Goal: Transaction & Acquisition: Book appointment/travel/reservation

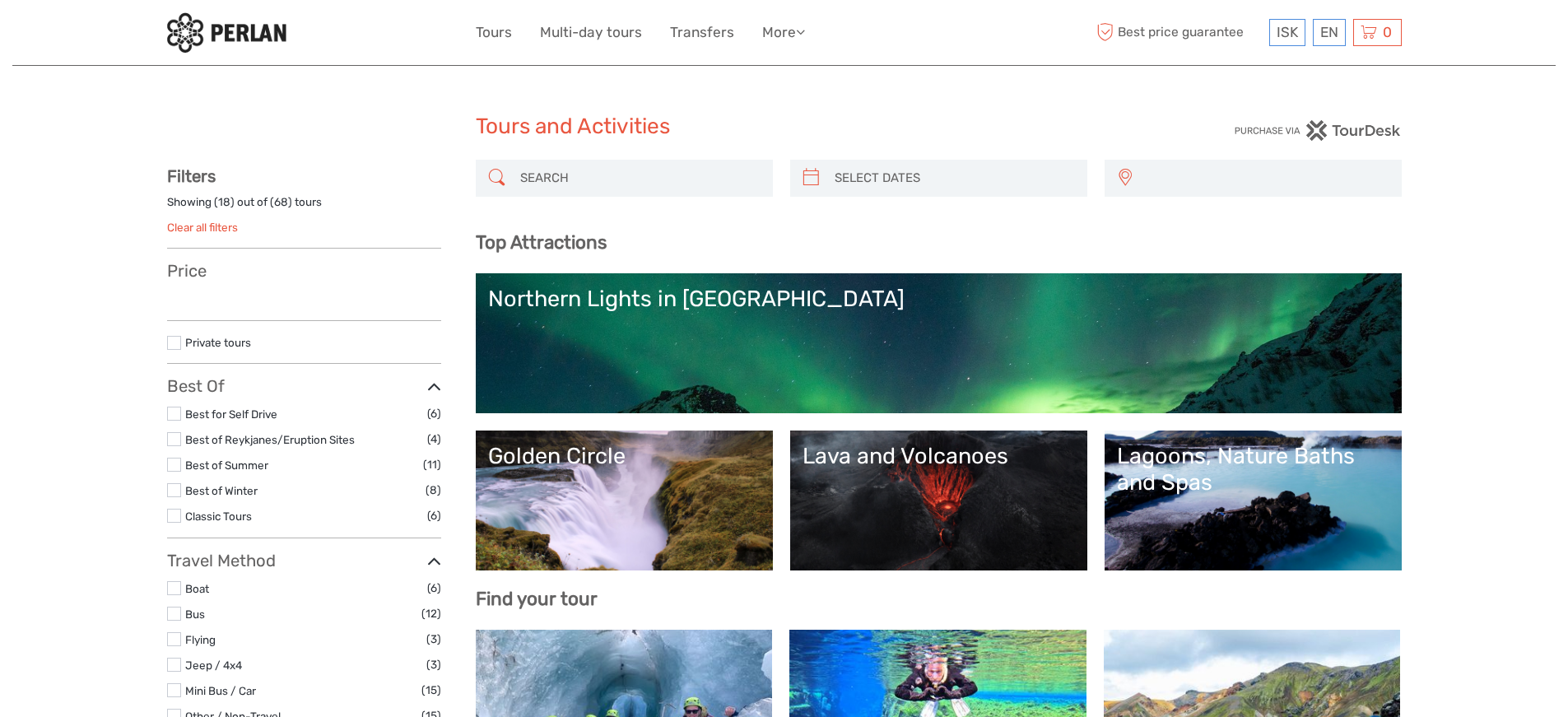
select select
click at [612, 188] on input "search" at bounding box center [638, 177] width 251 height 29
type input "blue"
select select
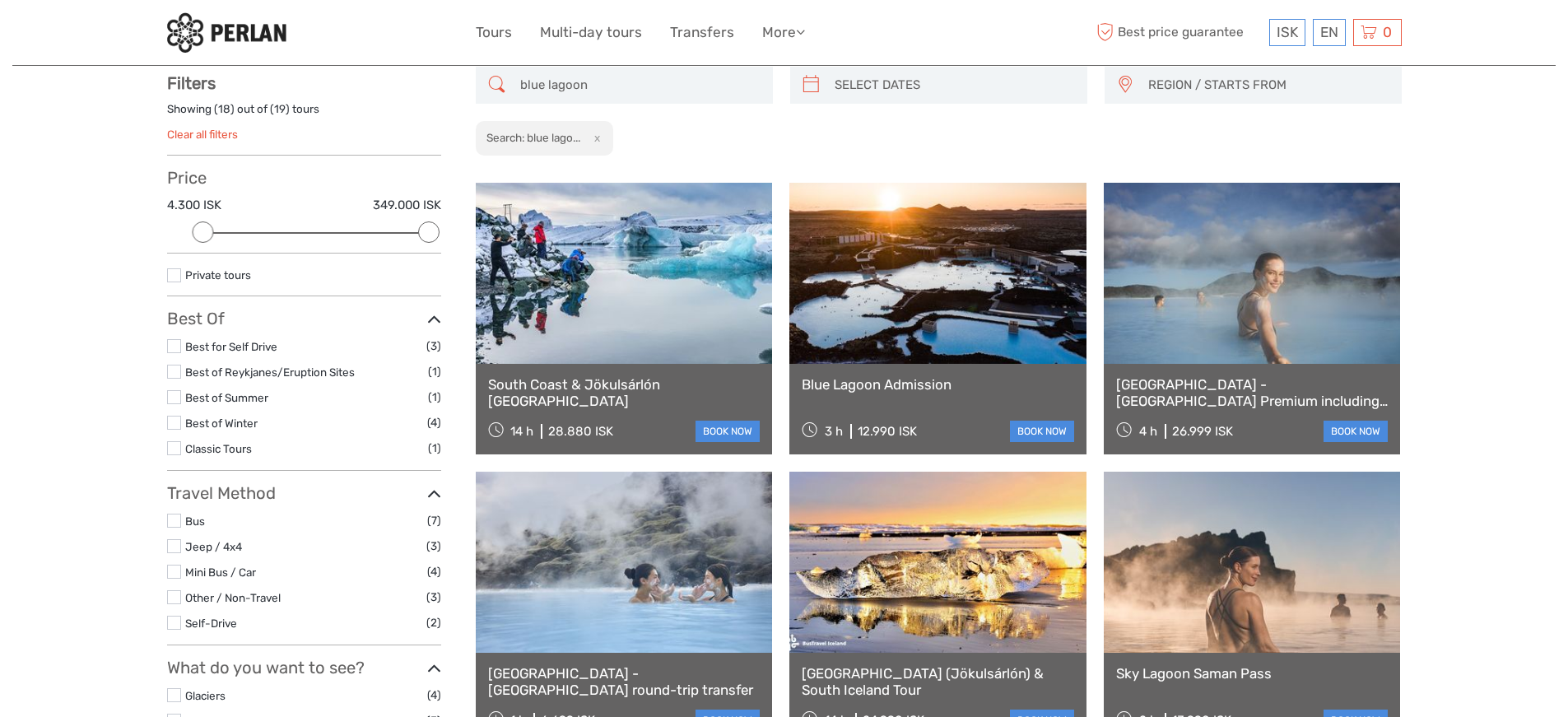
scroll to position [93, 0]
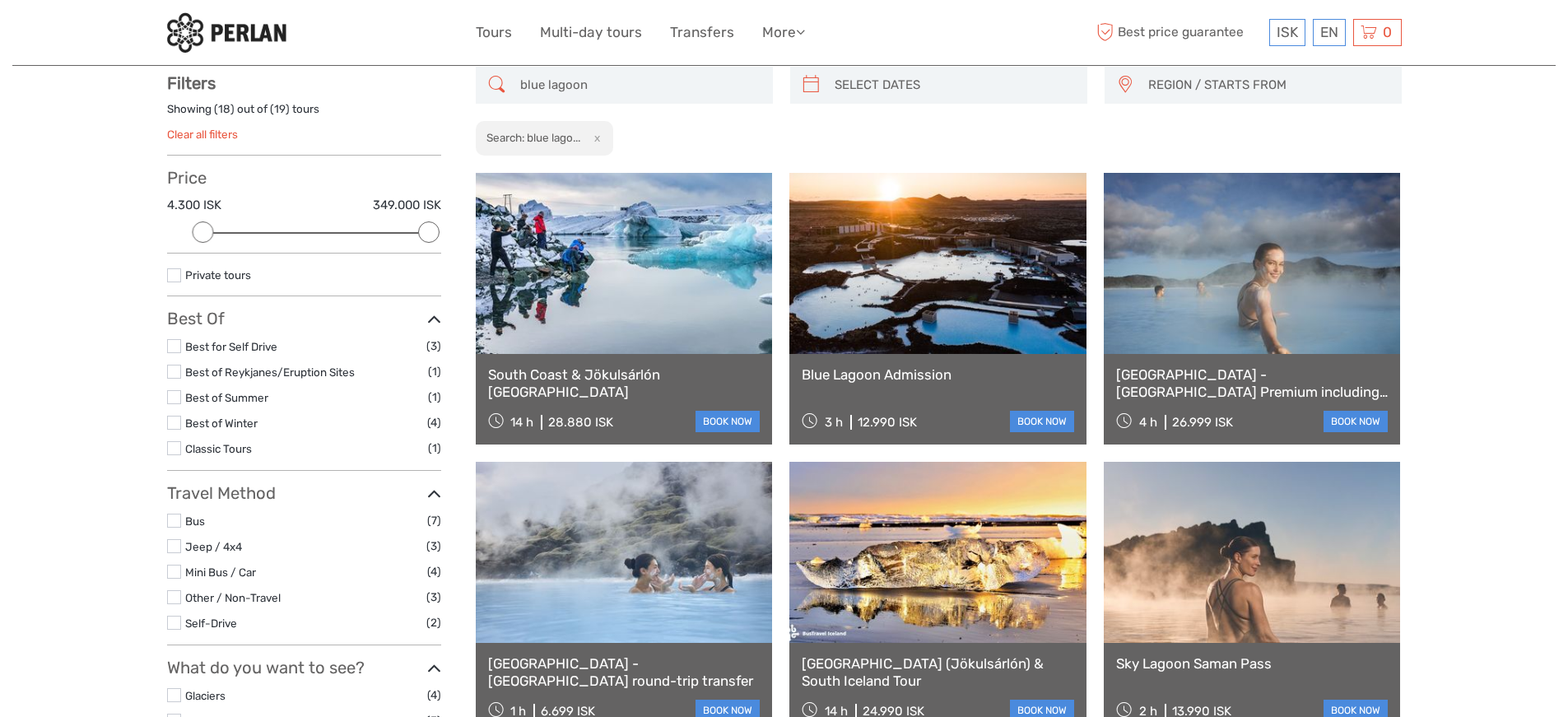
type input "blue lagoon"
click at [860, 249] on link at bounding box center [938, 263] width 298 height 181
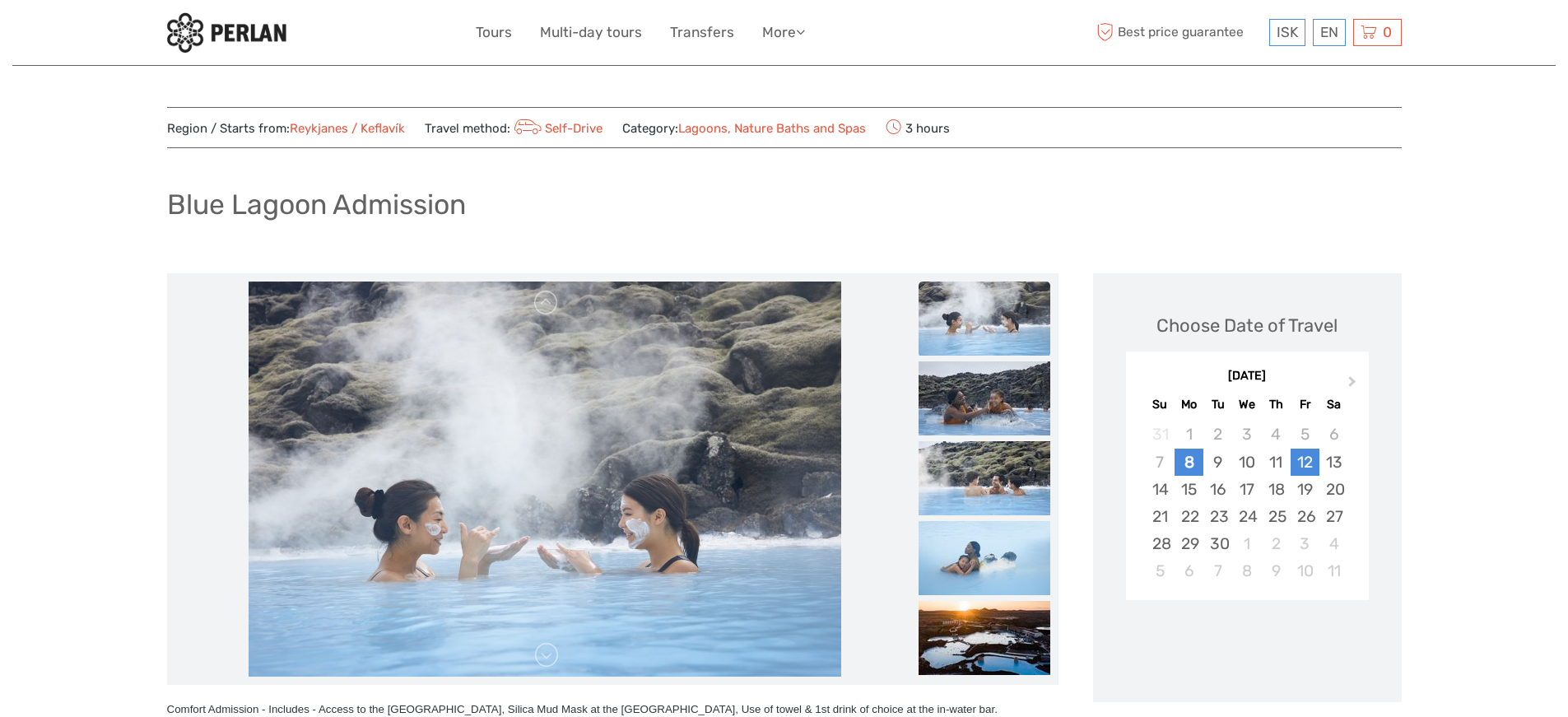
click at [1299, 461] on div "12" at bounding box center [1305, 462] width 29 height 27
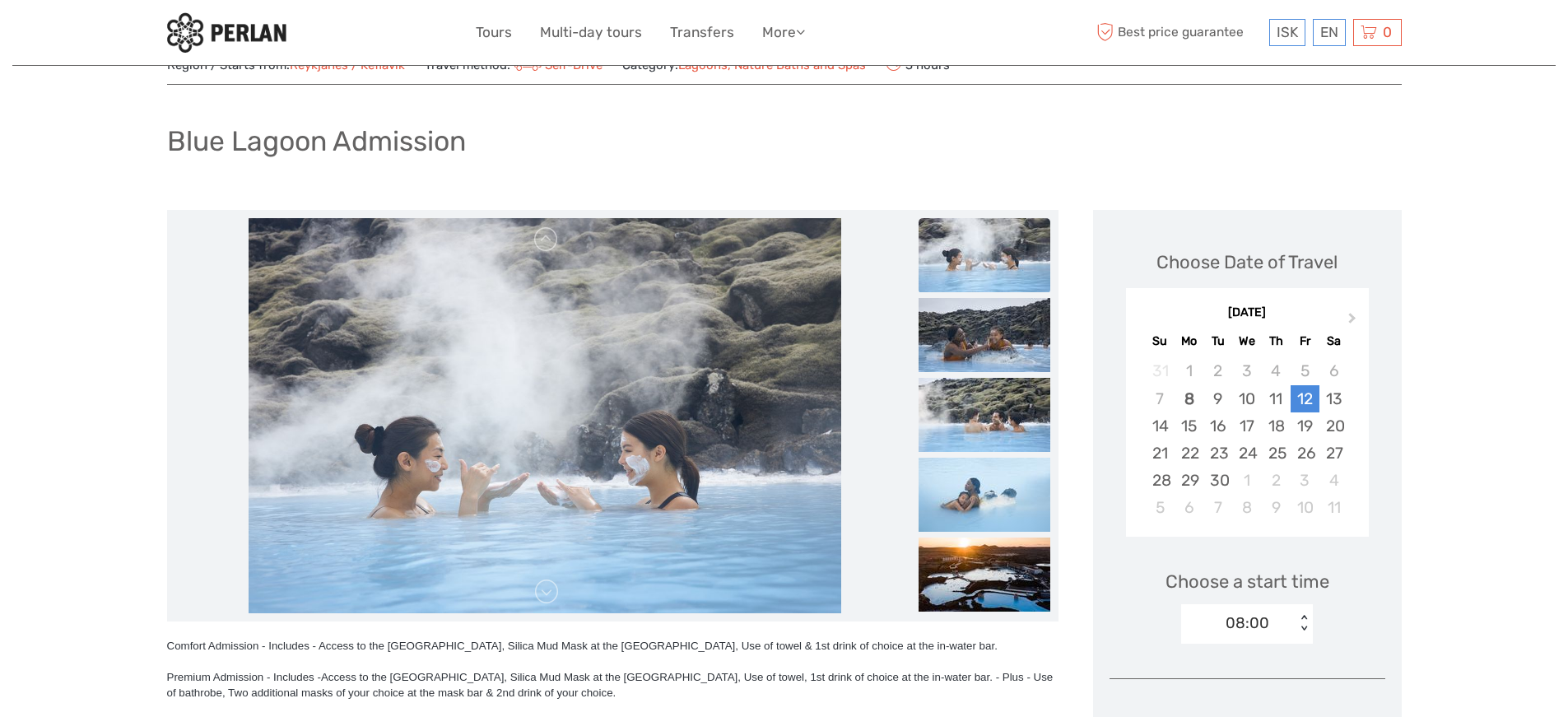
scroll to position [146, 0]
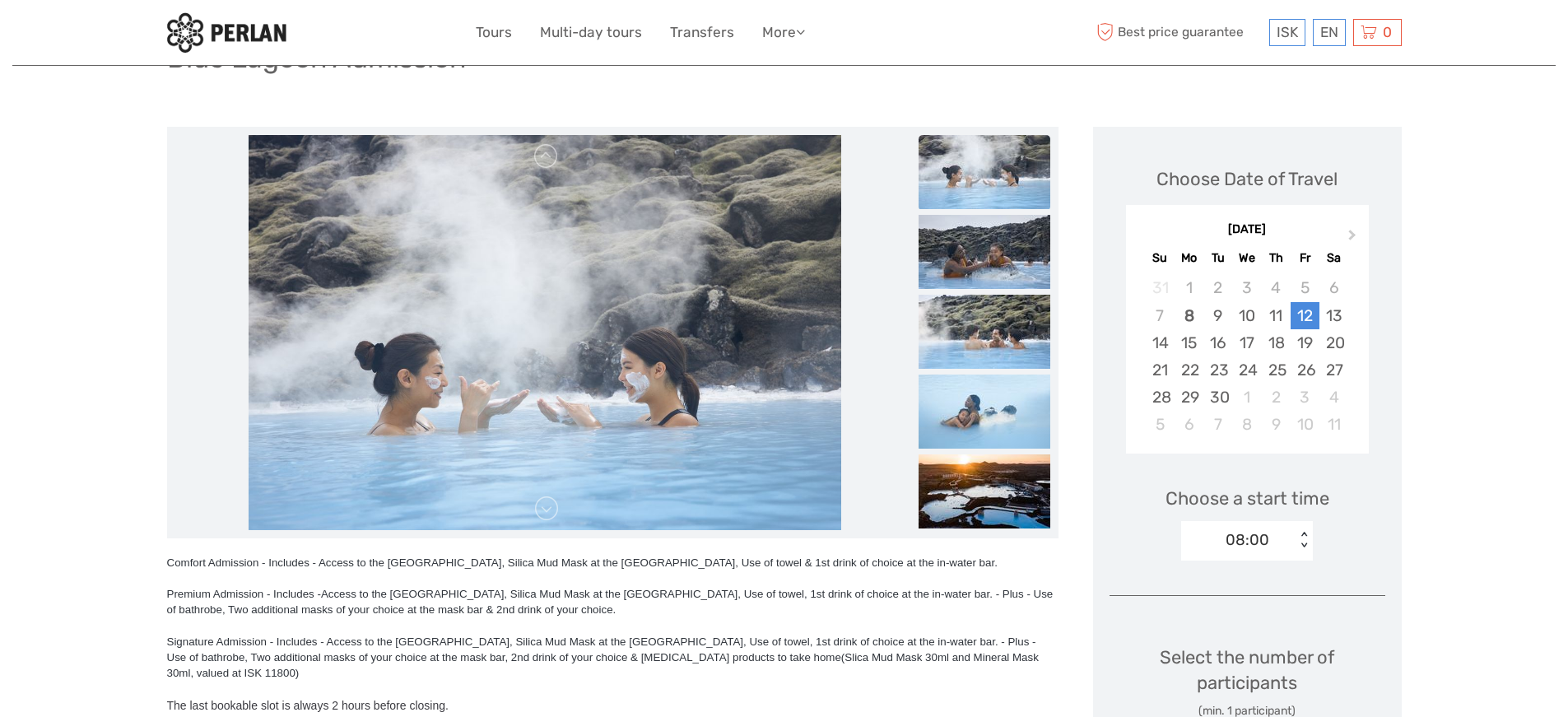
click at [1259, 527] on div "08:00" at bounding box center [1238, 540] width 115 height 24
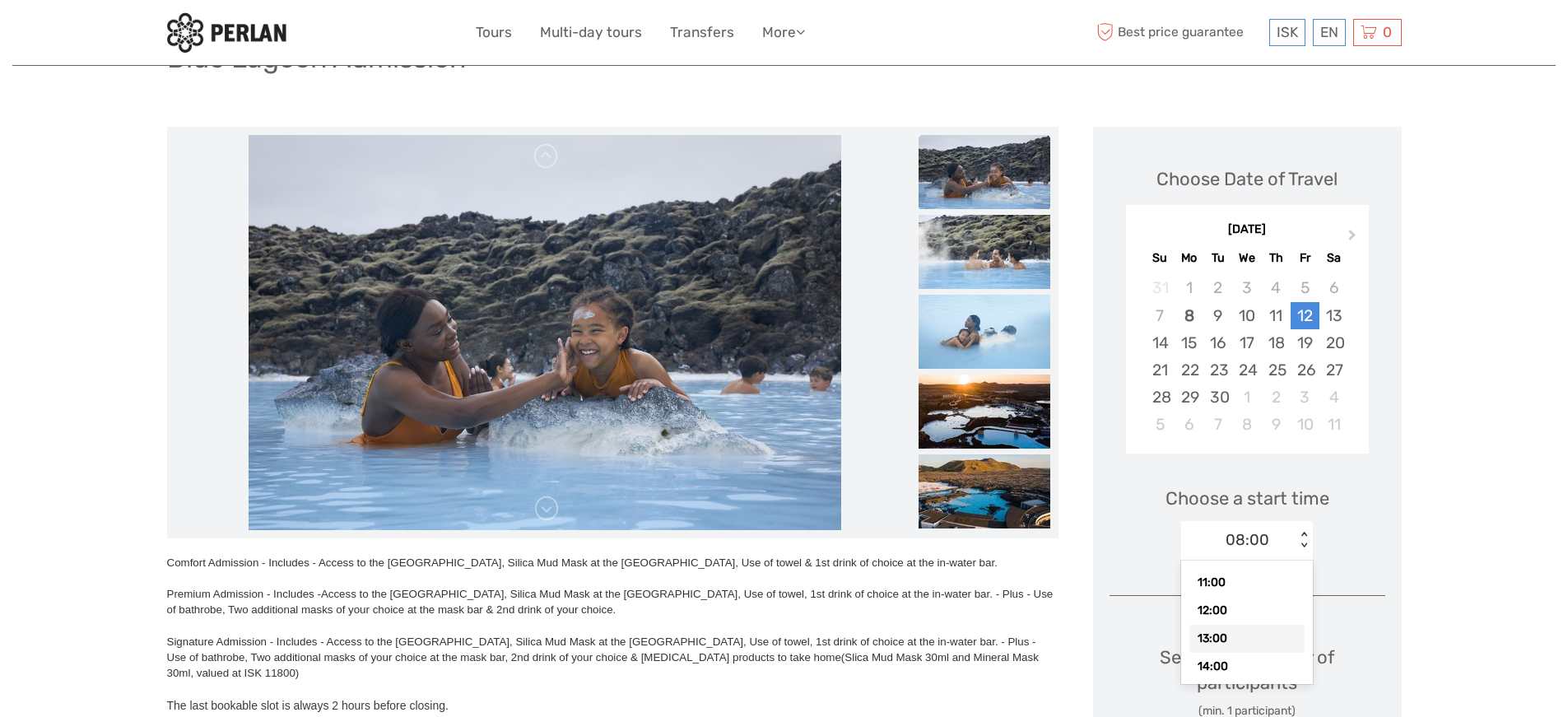
scroll to position [129, 0]
click at [1231, 604] on div "13:00" at bounding box center [1247, 602] width 115 height 28
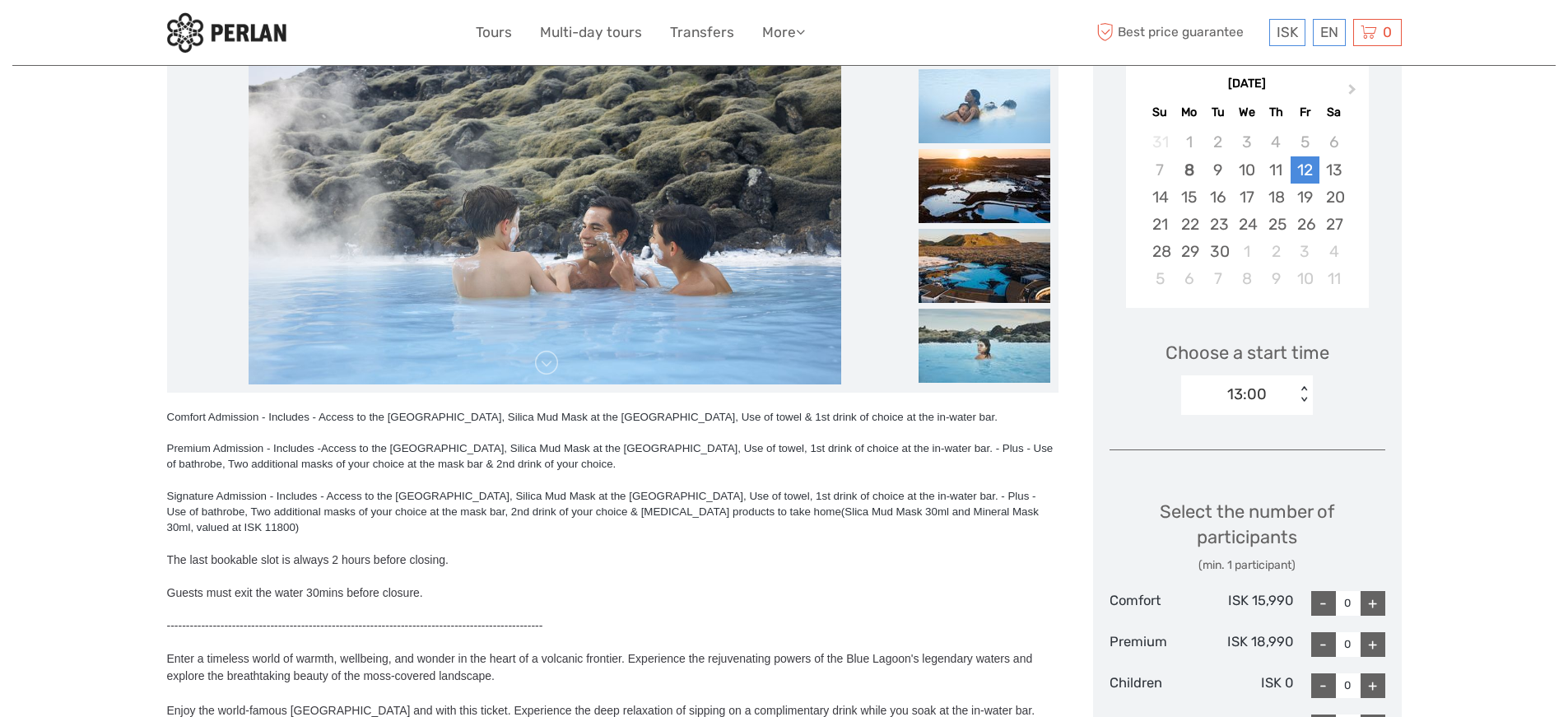
scroll to position [291, 0]
click at [1279, 397] on div "13:00" at bounding box center [1238, 395] width 115 height 24
click at [1260, 491] on div "11:00" at bounding box center [1247, 505] width 115 height 28
click at [1261, 374] on div "Choose a start time option 11:00, selected. Select is focused , press Down to o…" at bounding box center [1248, 371] width 276 height 105
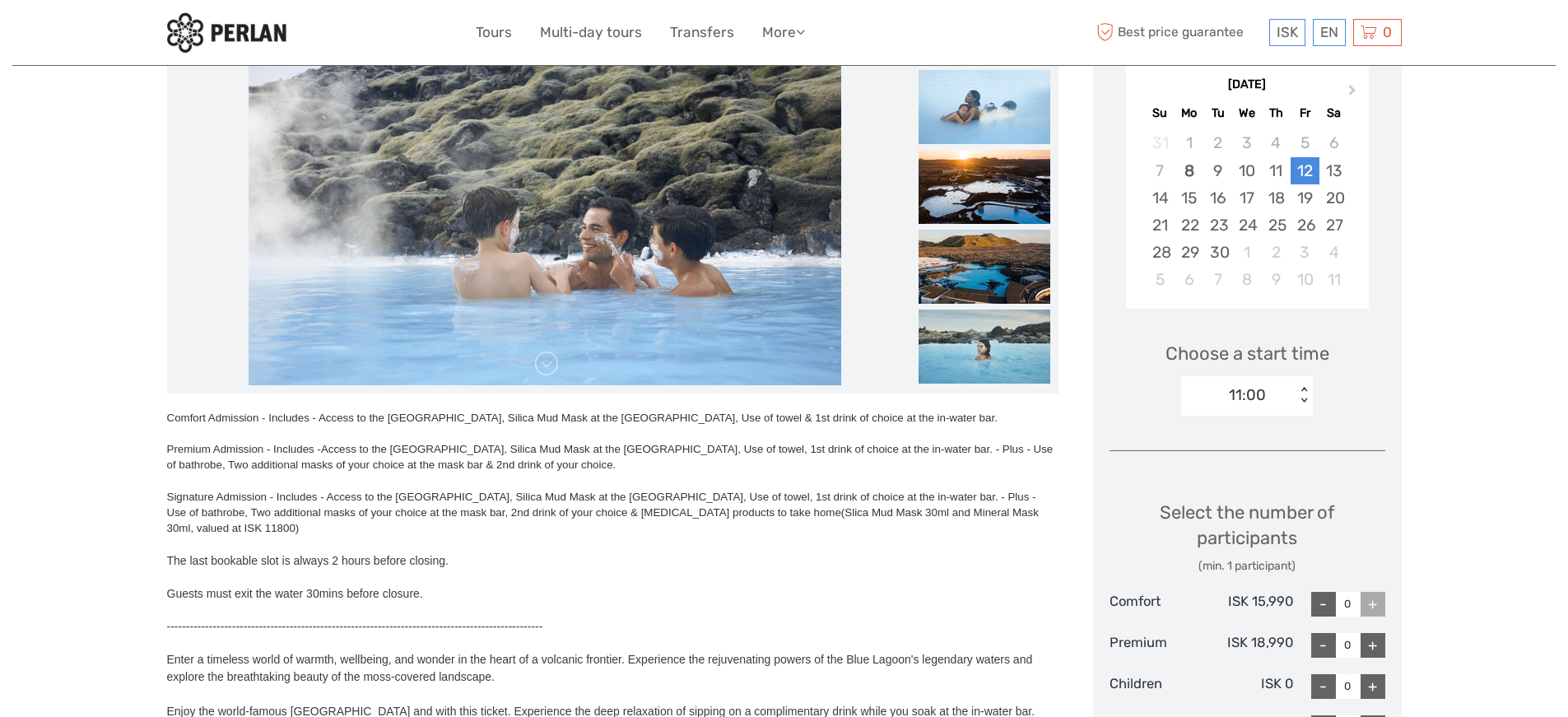
click at [1258, 383] on div "11:00" at bounding box center [1238, 395] width 115 height 24
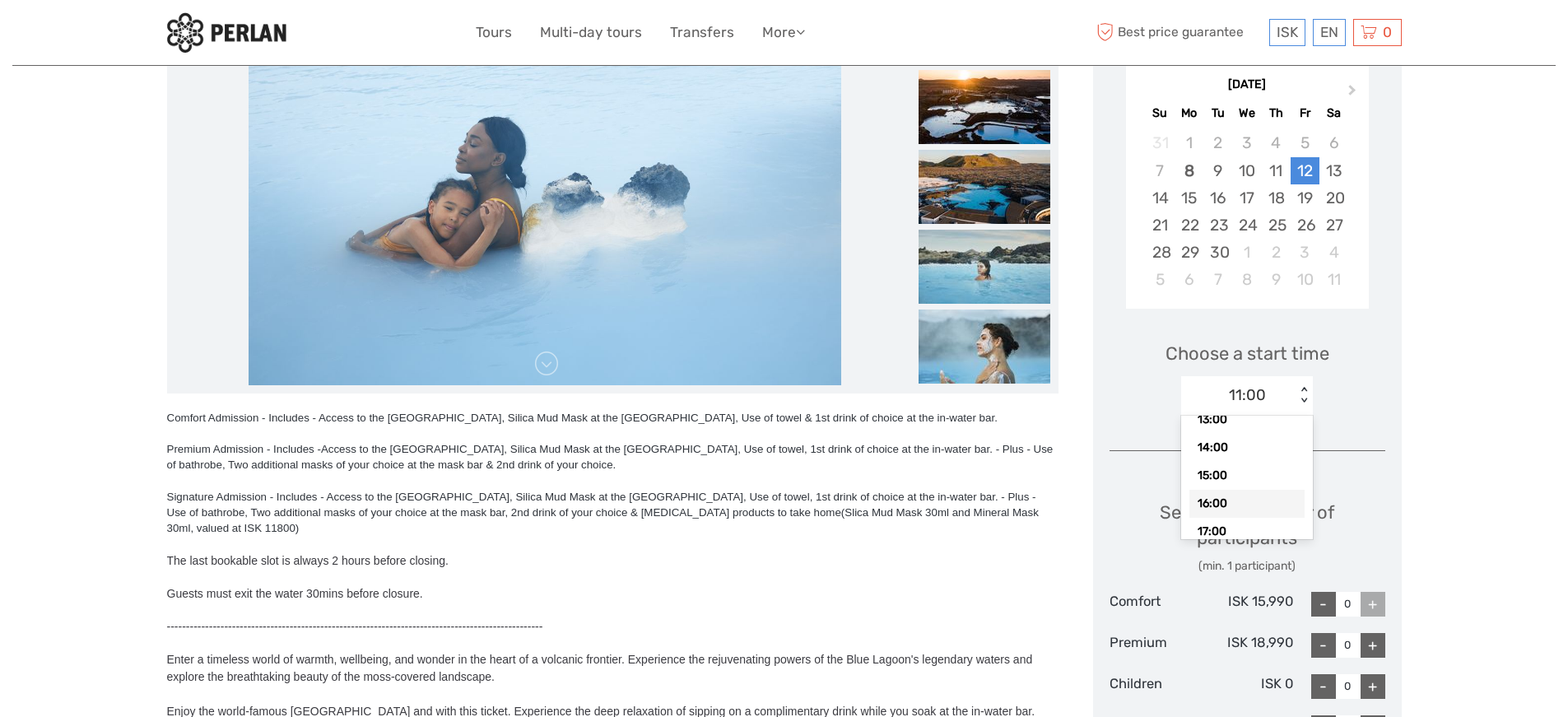
scroll to position [166, 0]
click at [1237, 426] on div "13:00" at bounding box center [1247, 419] width 115 height 28
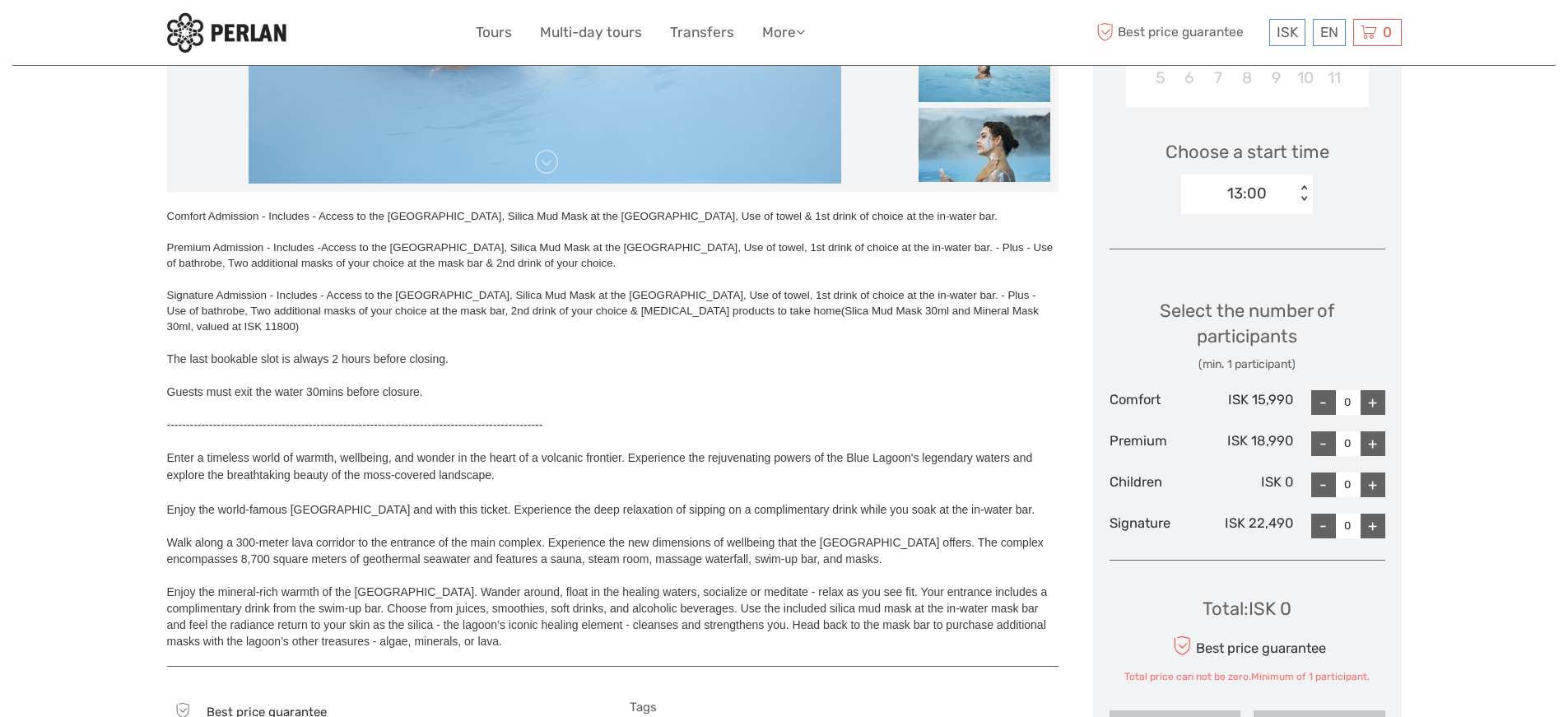
scroll to position [501, 0]
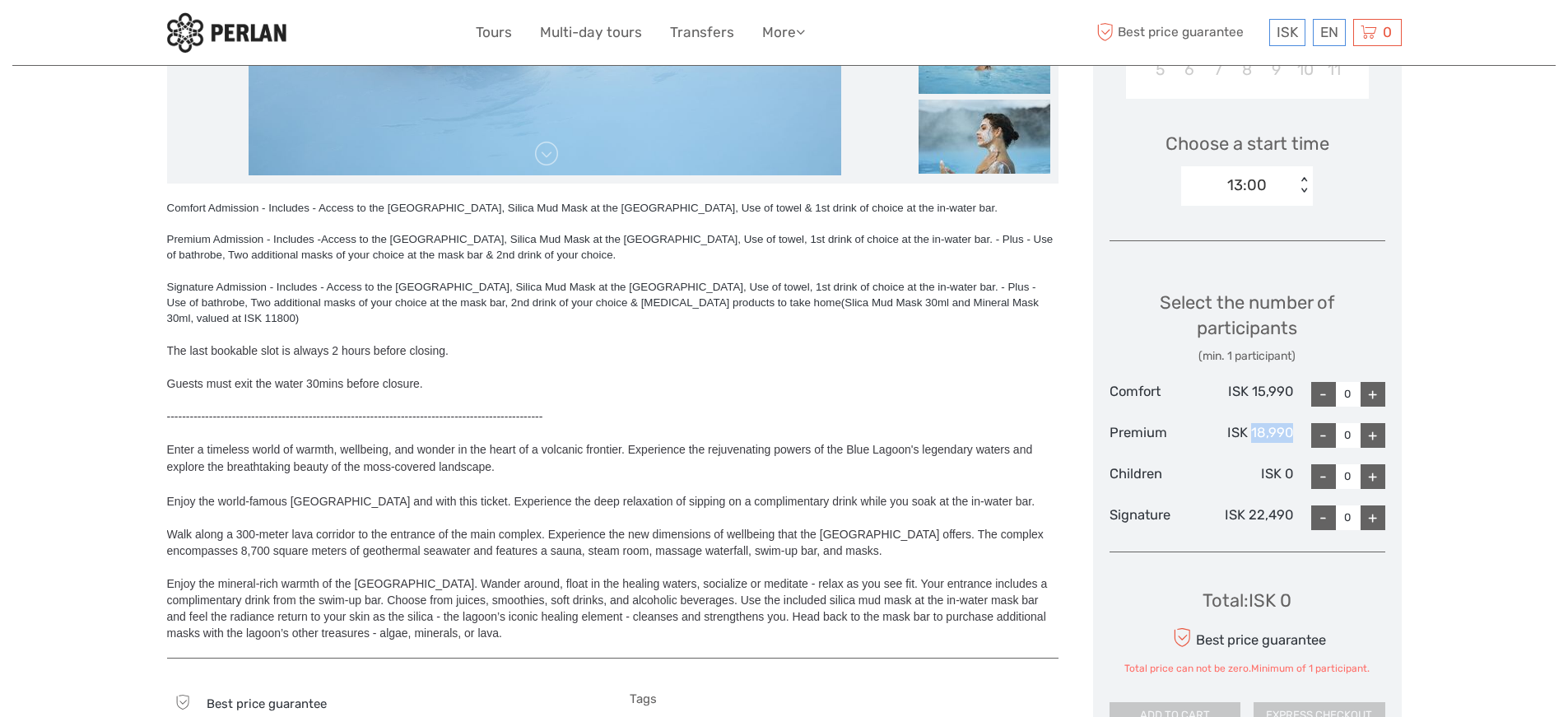
drag, startPoint x: 1253, startPoint y: 431, endPoint x: 1291, endPoint y: 434, distance: 38.1
click at [1291, 434] on div "ISK 18,990" at bounding box center [1247, 435] width 92 height 24
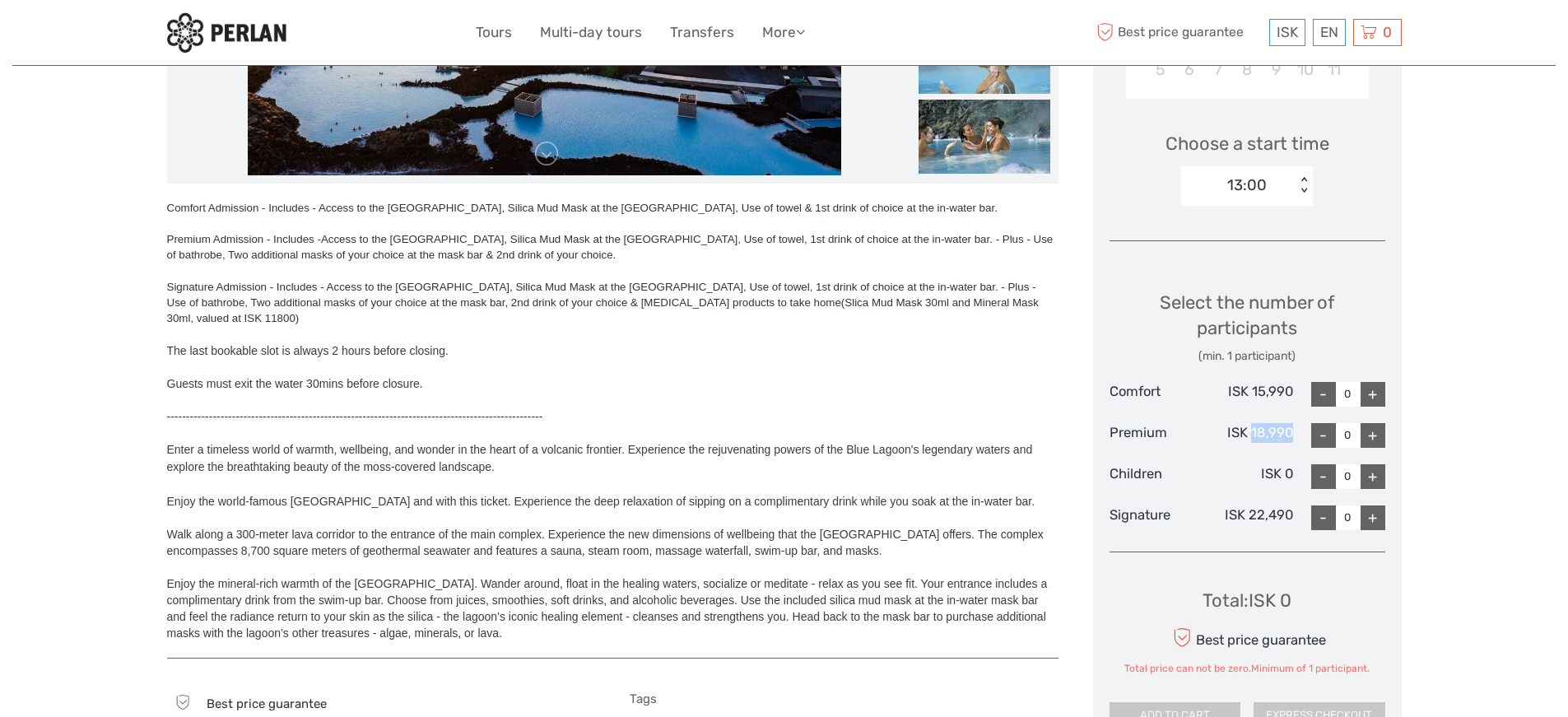
copy div "18,990"
click at [1477, 213] on div "Region / Starts from: Reykjanes / Keflavík Travel method: Self-Drive Category: …" at bounding box center [784, 427] width 1544 height 1857
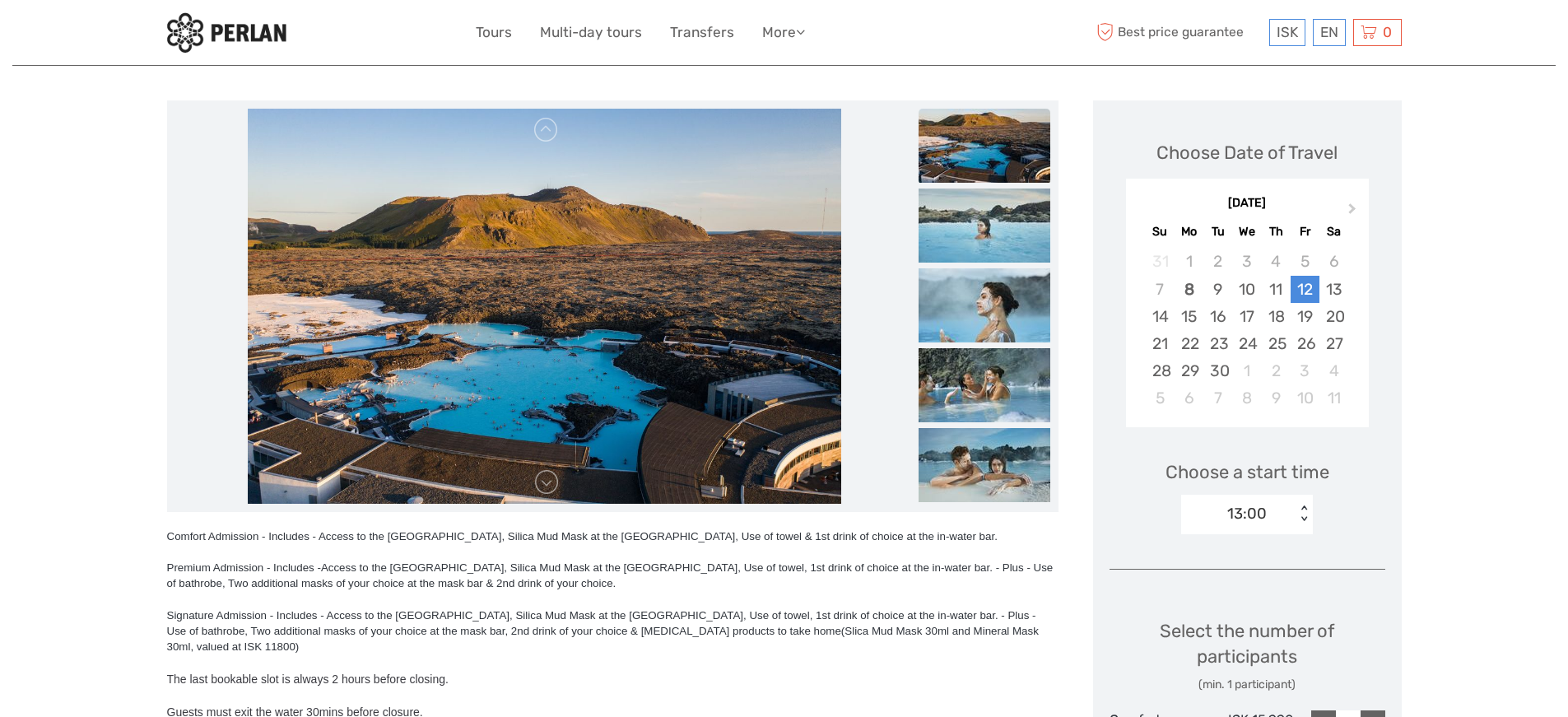
scroll to position [156, 0]
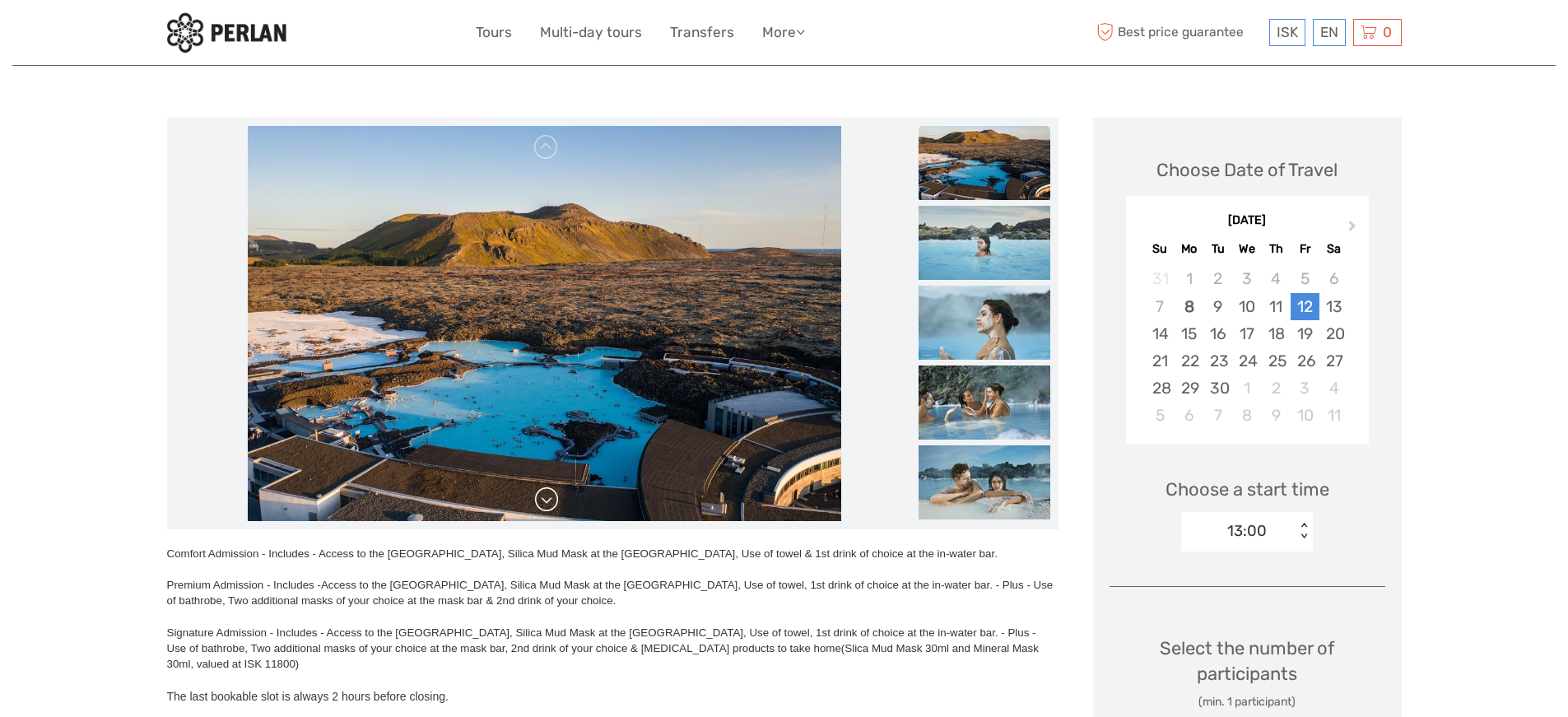
click at [554, 506] on link at bounding box center [546, 499] width 26 height 26
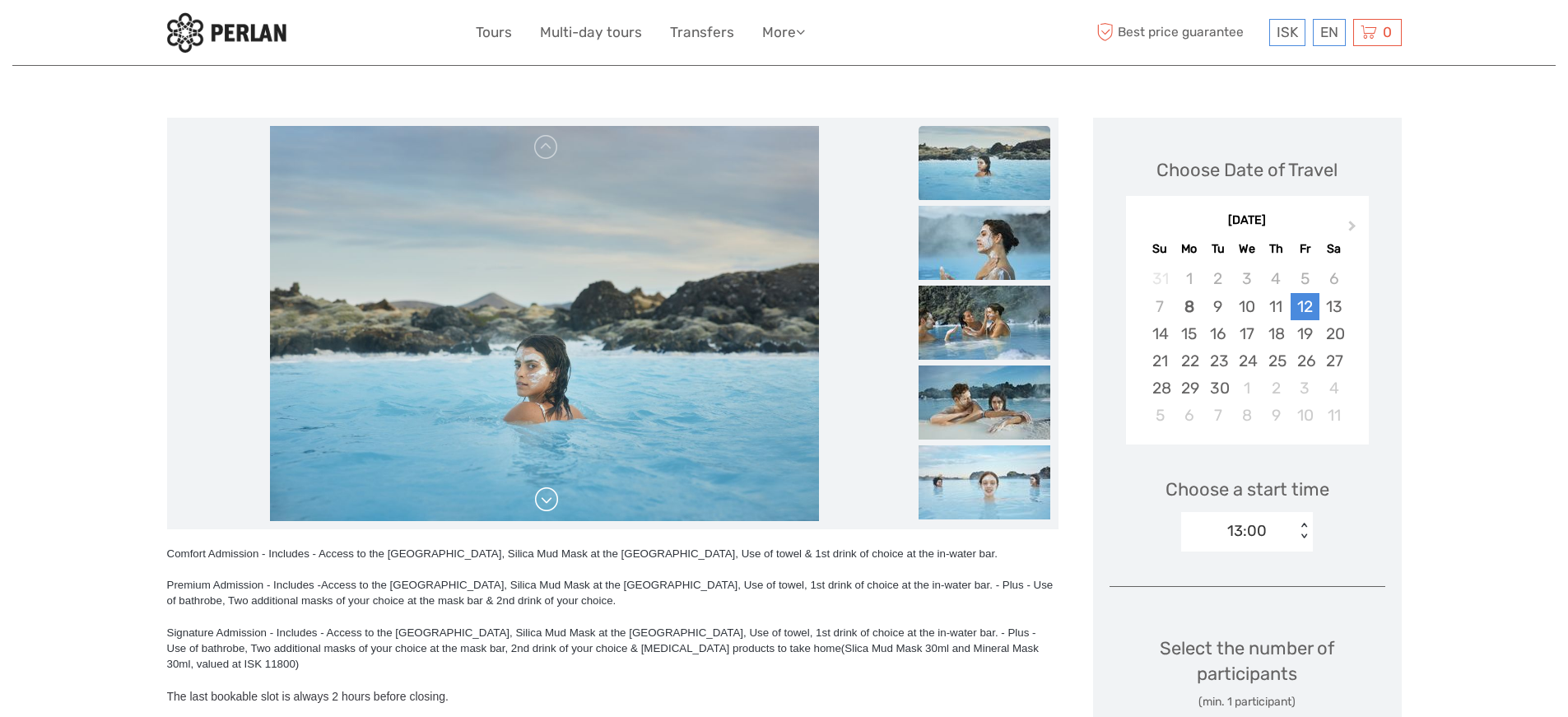
click at [554, 506] on link at bounding box center [546, 499] width 26 height 26
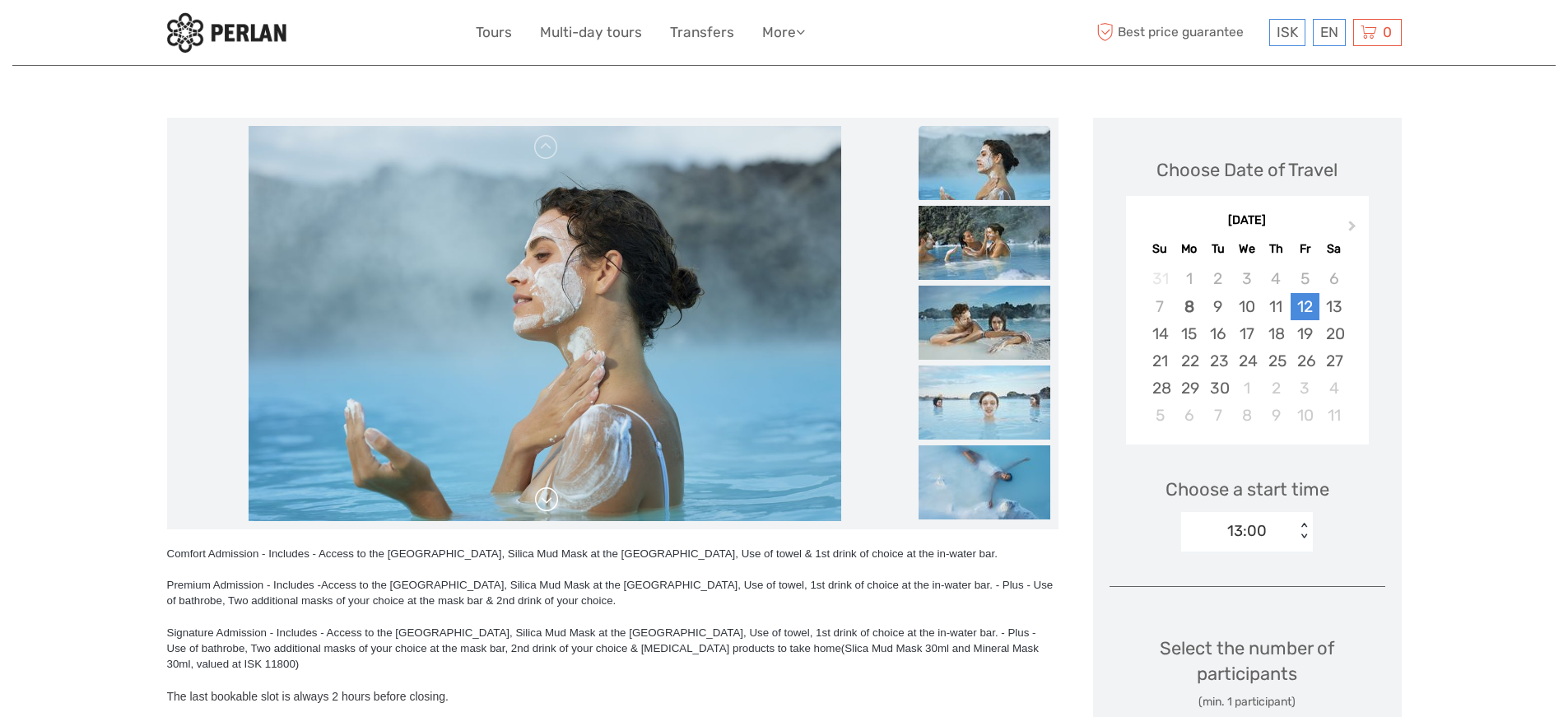
click at [554, 506] on link at bounding box center [546, 499] width 26 height 26
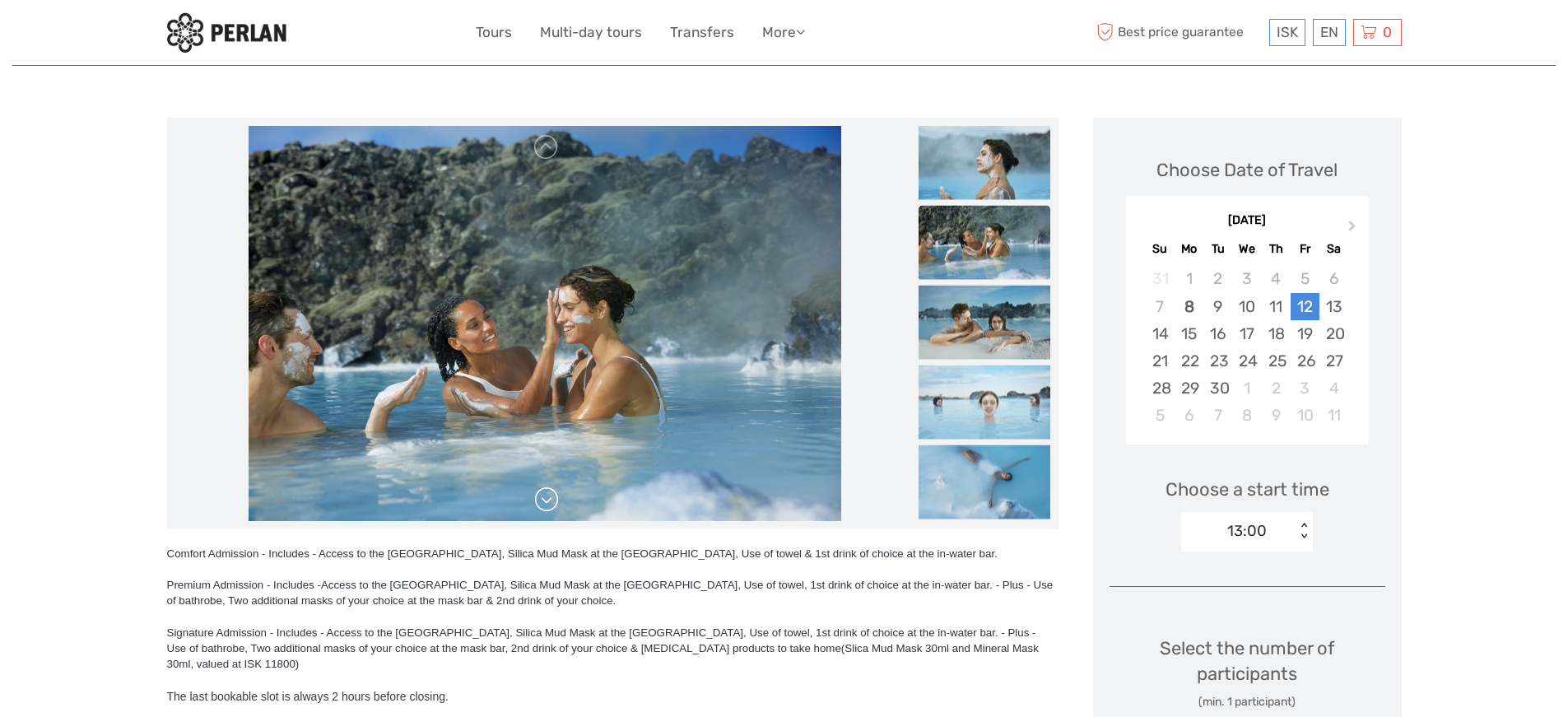
click at [554, 506] on link at bounding box center [546, 499] width 26 height 26
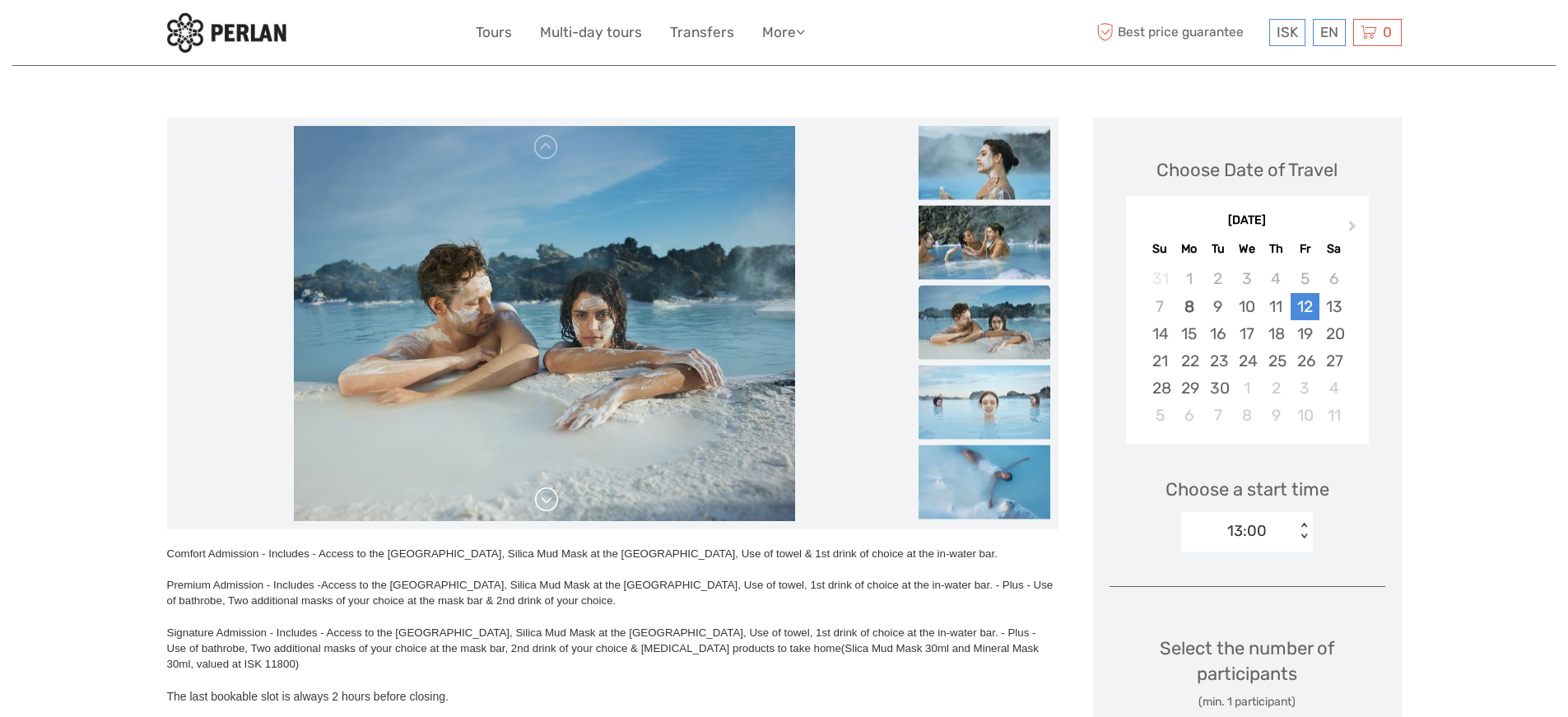
click at [550, 504] on link at bounding box center [546, 499] width 26 height 26
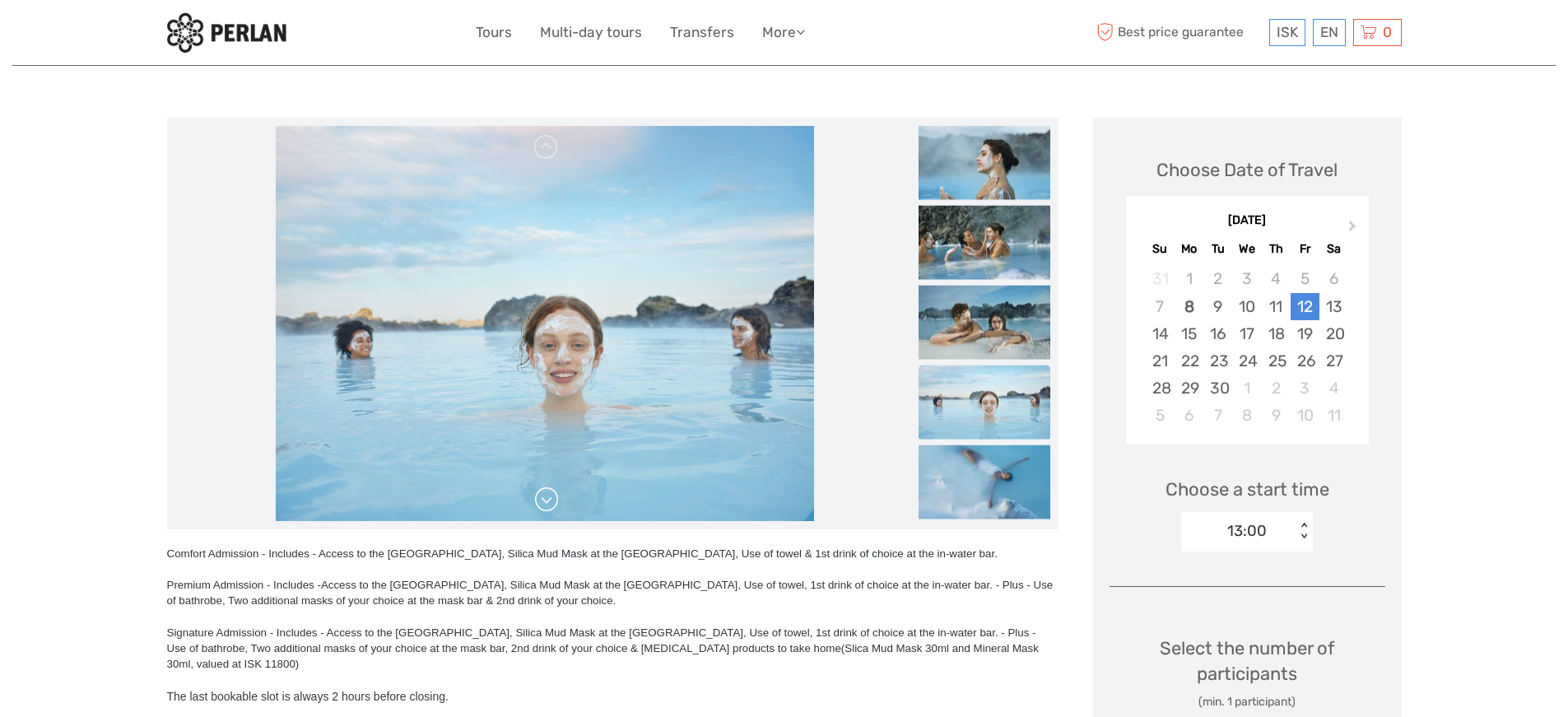
click at [550, 504] on link at bounding box center [546, 499] width 26 height 26
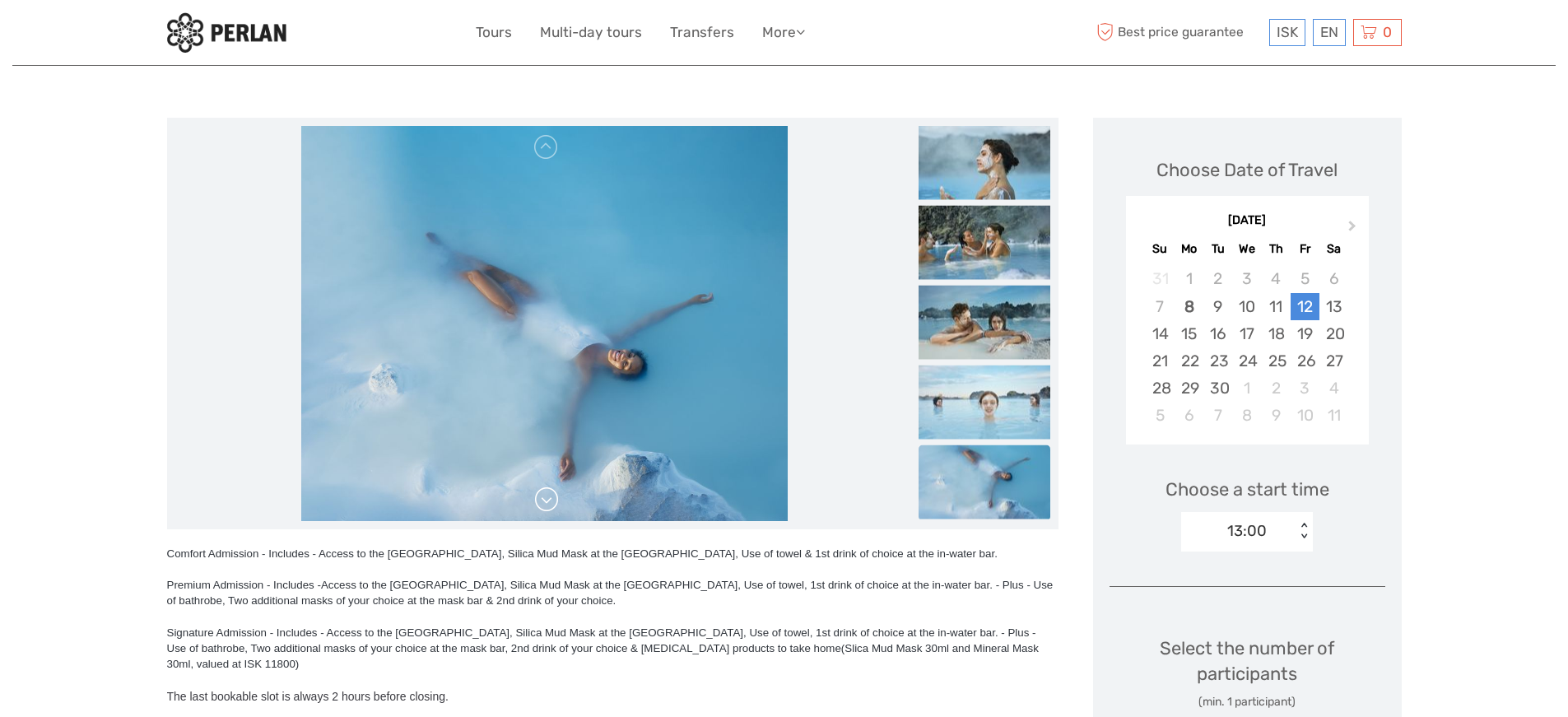
click at [550, 504] on link at bounding box center [546, 499] width 26 height 26
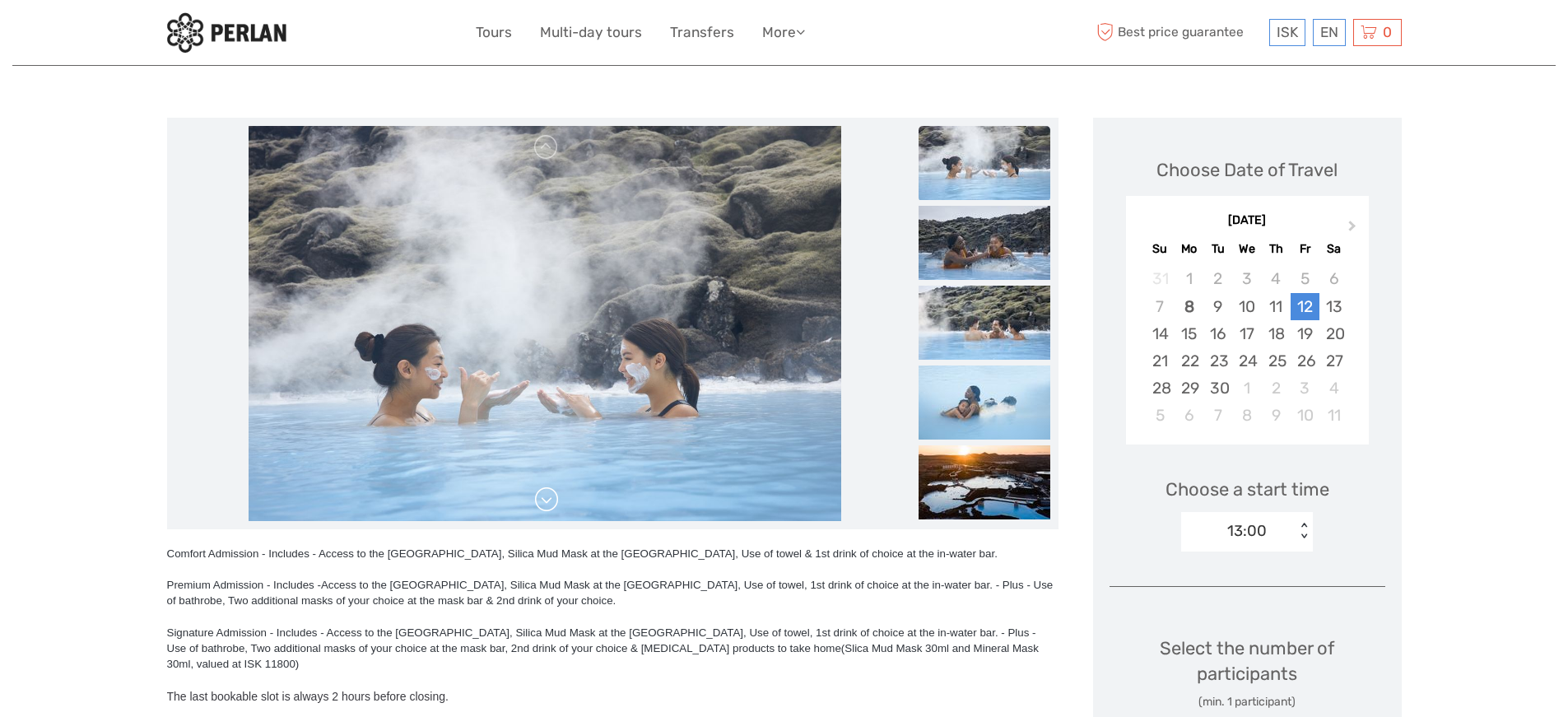
click at [550, 504] on link at bounding box center [546, 499] width 26 height 26
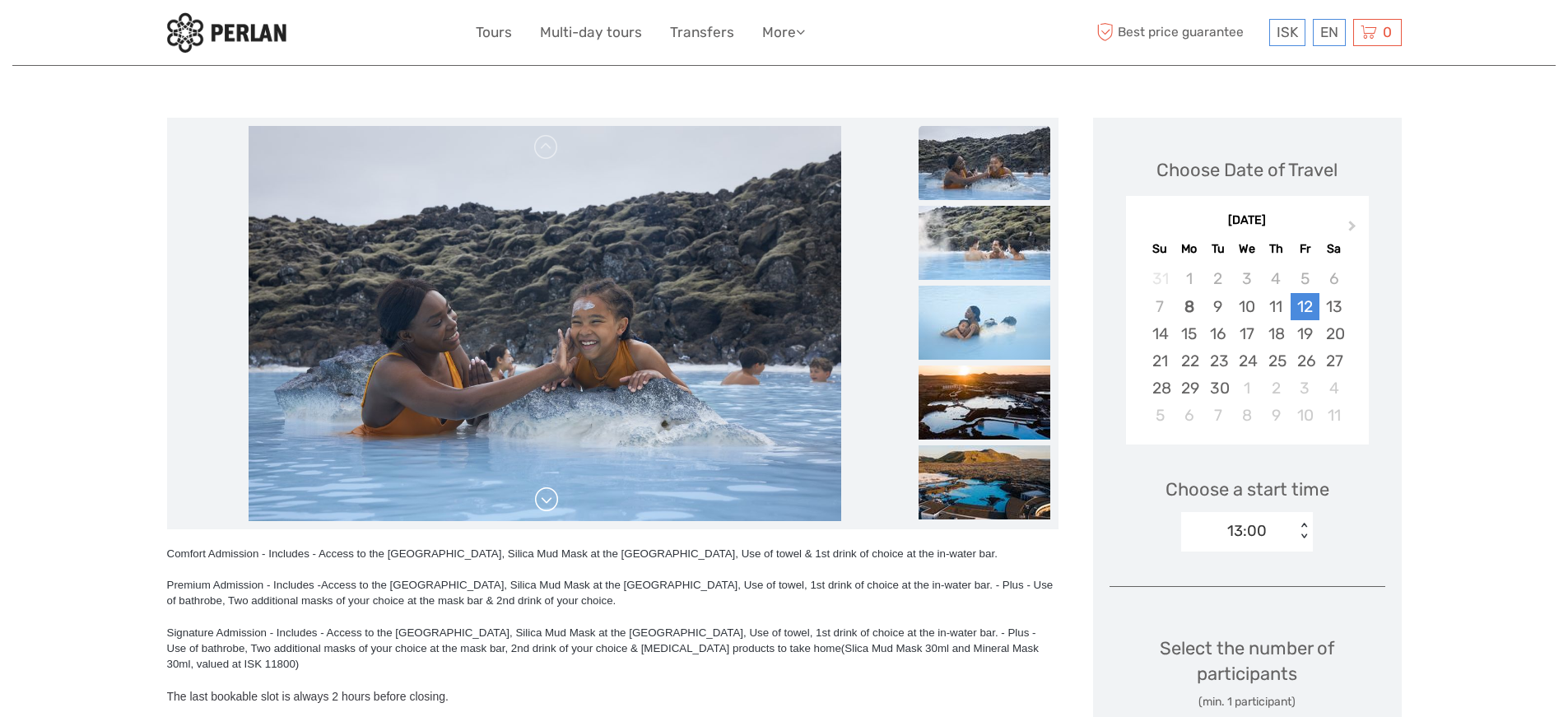
click at [550, 504] on link at bounding box center [546, 499] width 26 height 26
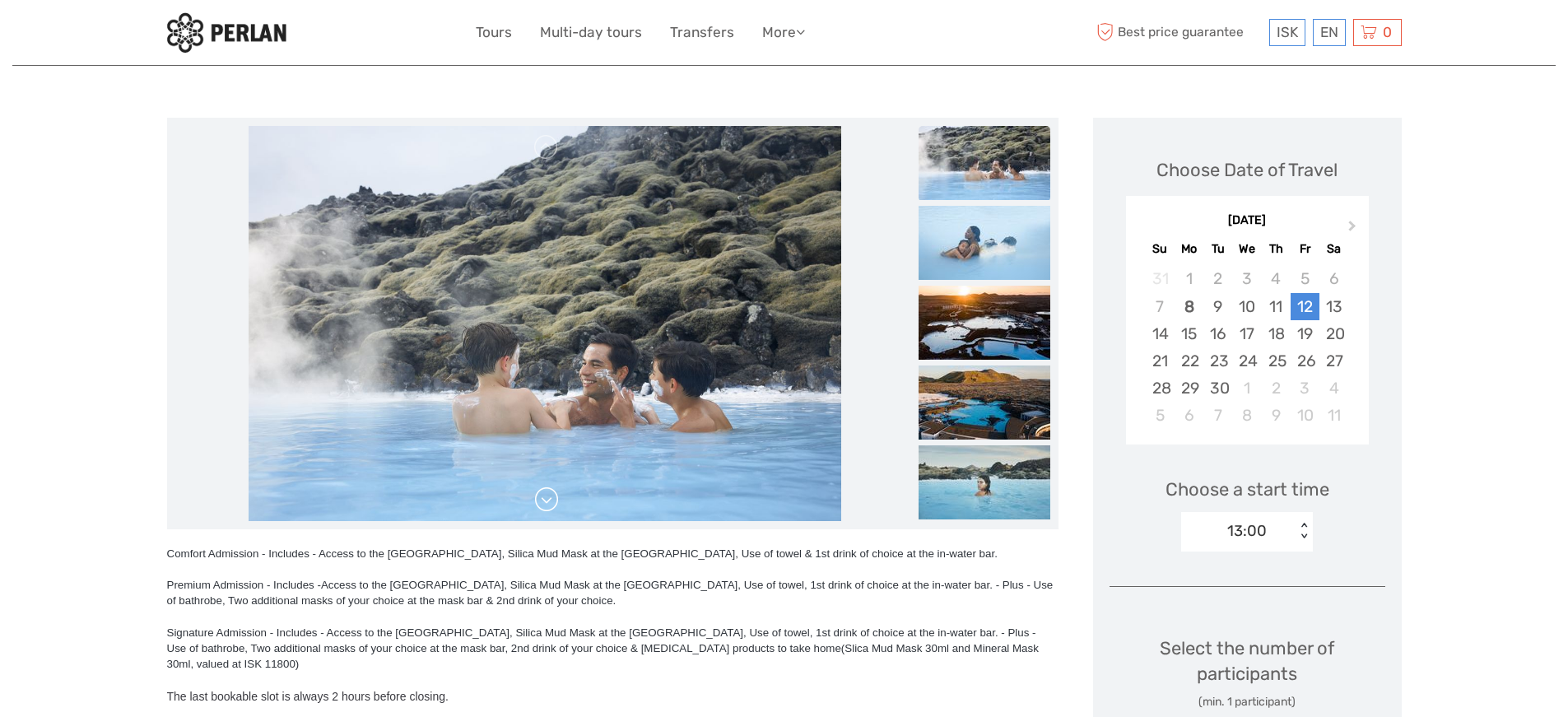
click at [550, 504] on link at bounding box center [546, 499] width 26 height 26
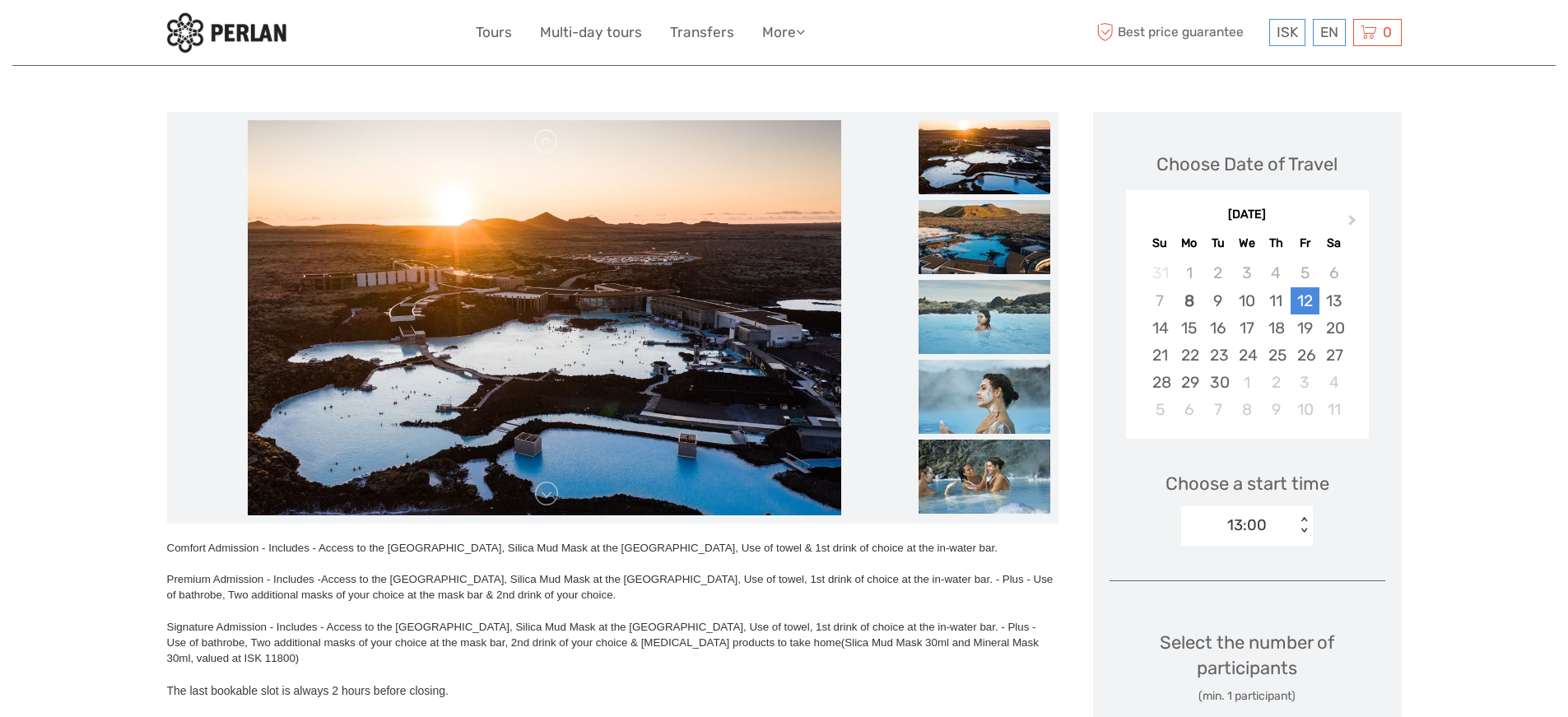
scroll to position [162, 0]
